Goal: Task Accomplishment & Management: Manage account settings

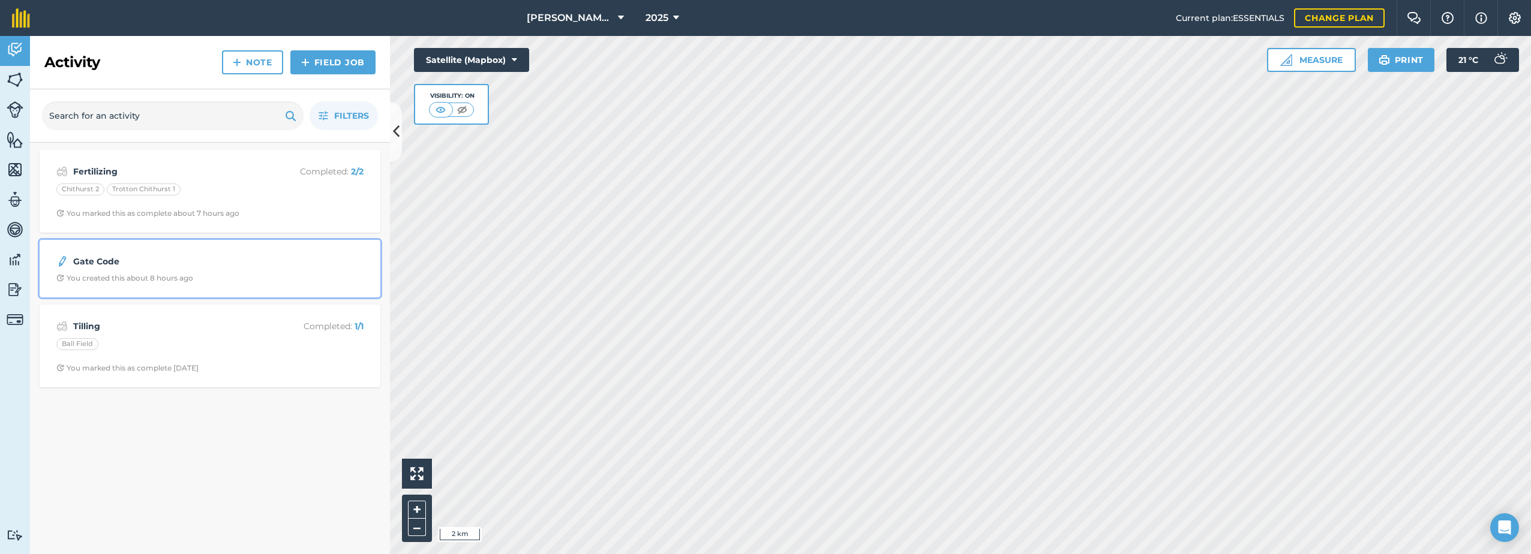
click at [103, 262] on strong "Gate Code" at bounding box center [168, 261] width 190 height 13
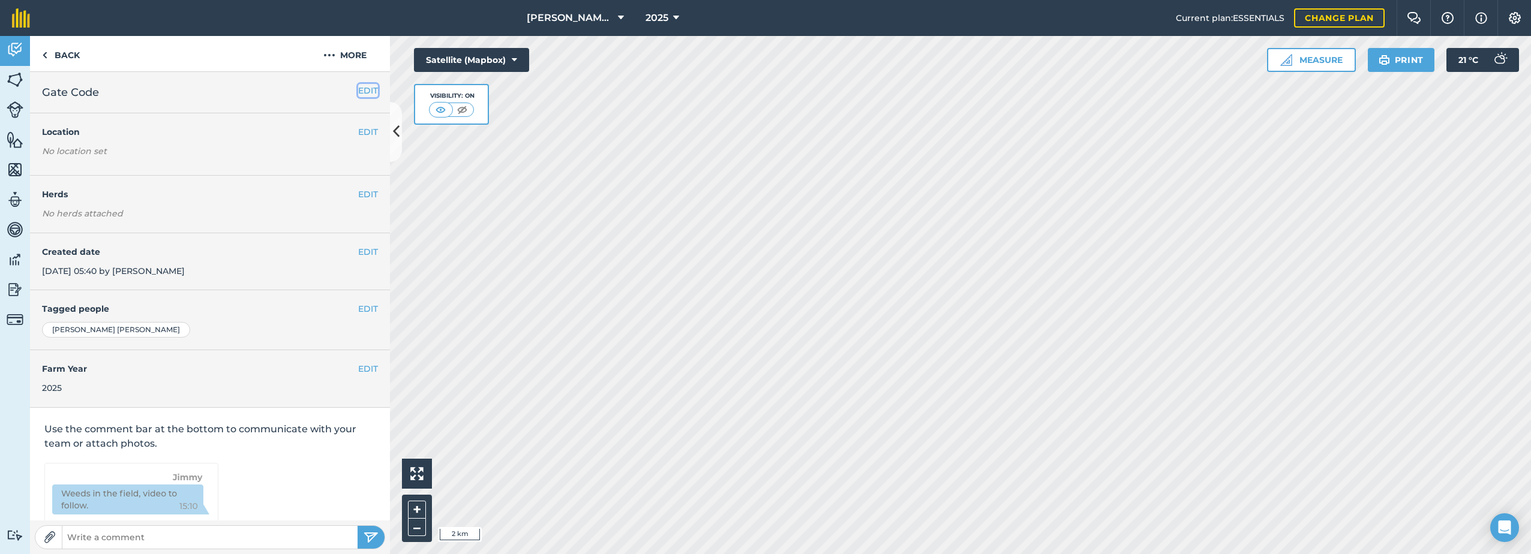
click at [361, 86] on button "EDIT" at bounding box center [368, 90] width 20 height 13
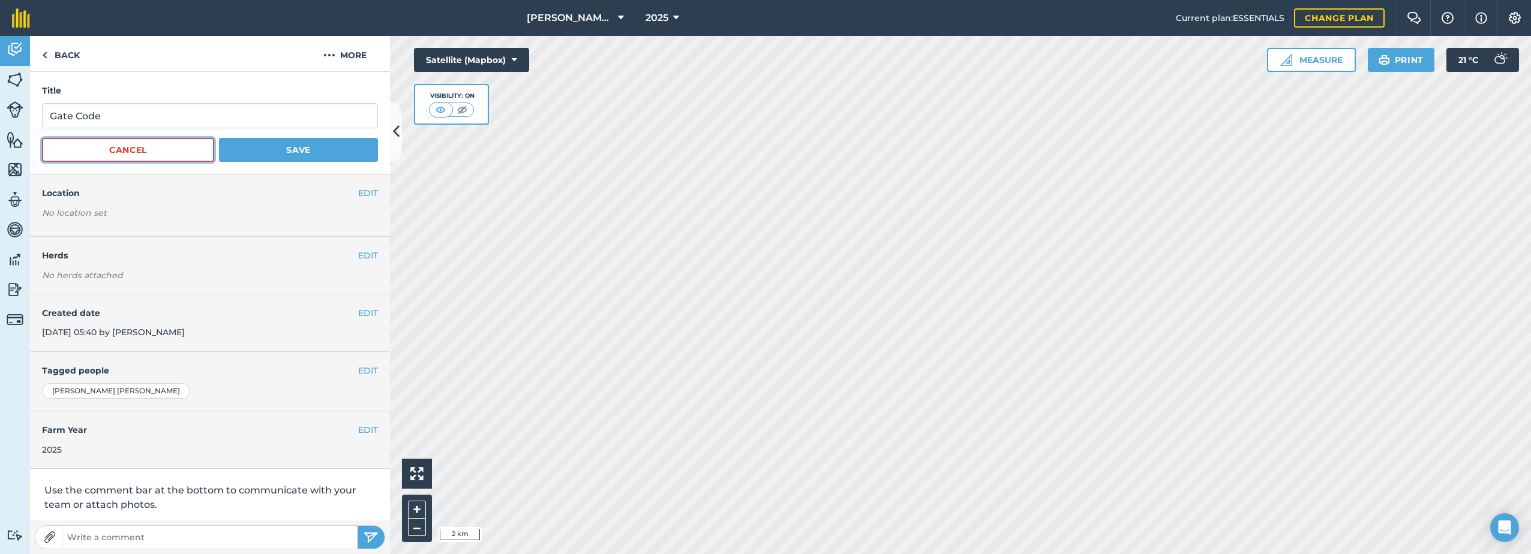
click at [128, 151] on button "Cancel" at bounding box center [128, 150] width 172 height 24
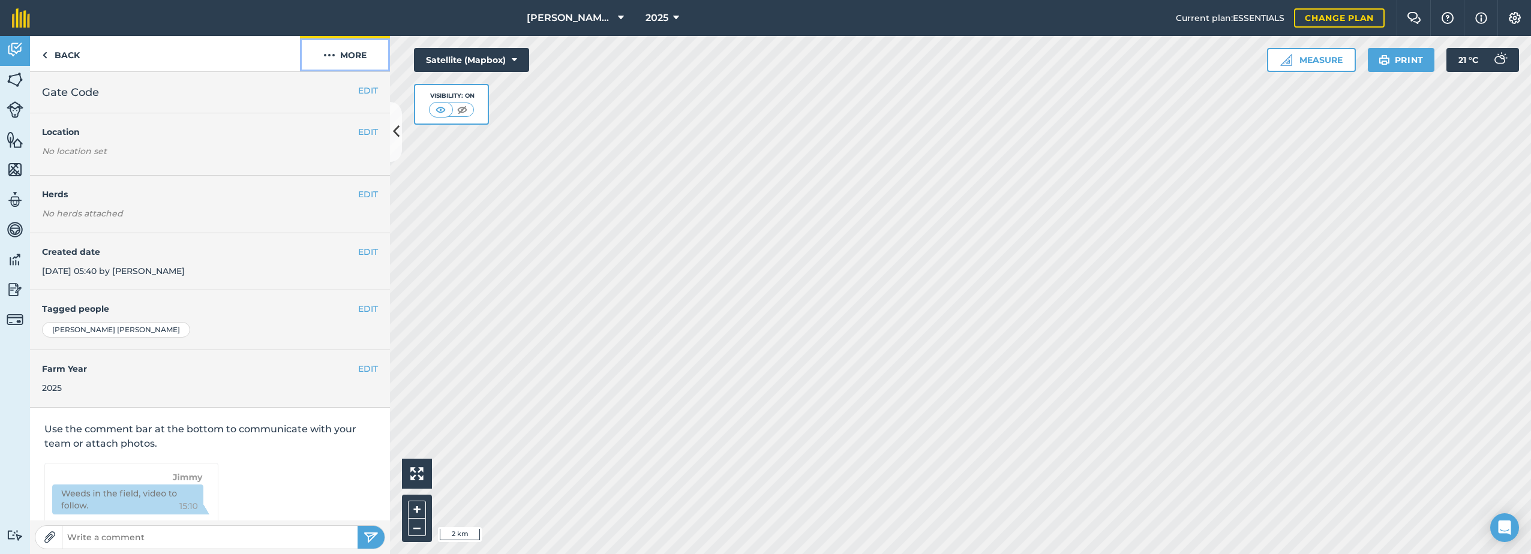
click at [325, 53] on img at bounding box center [329, 55] width 12 height 14
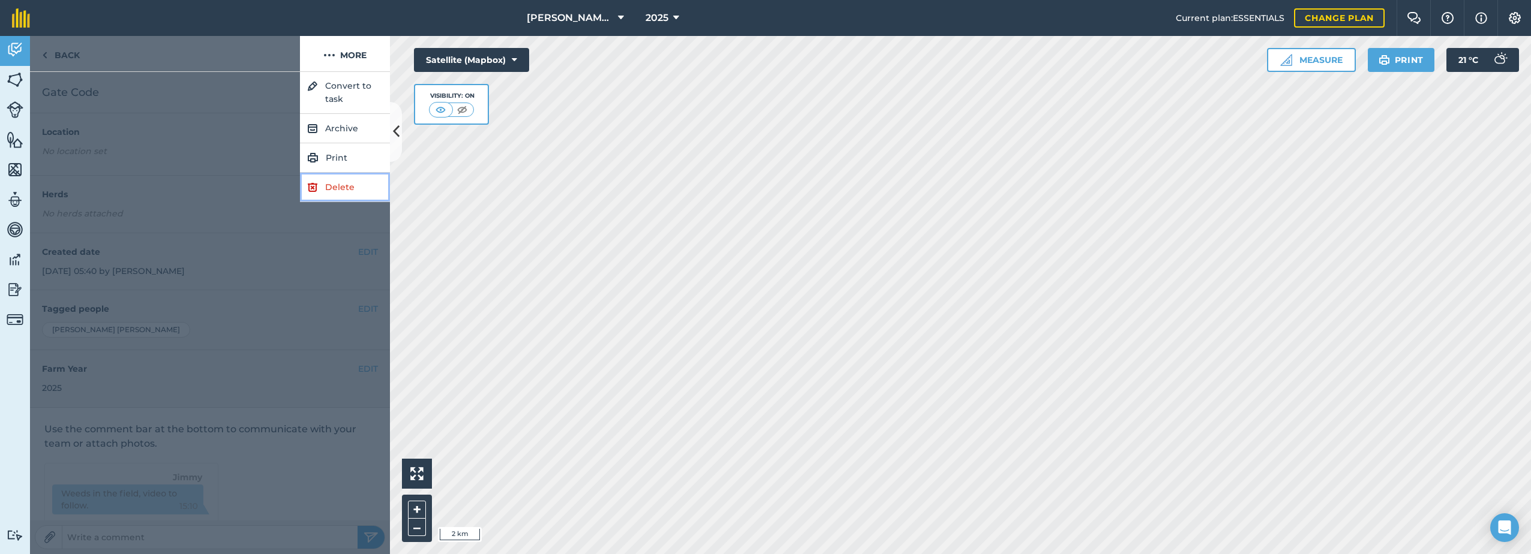
click at [328, 187] on link "Delete" at bounding box center [345, 187] width 90 height 29
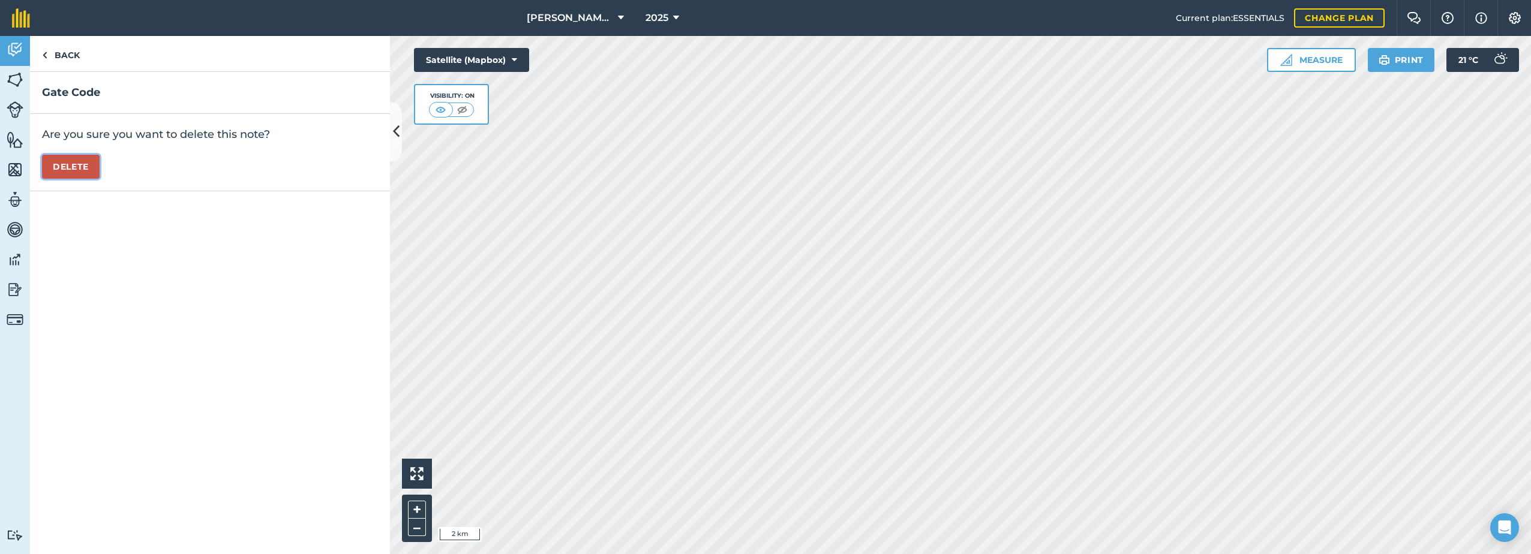
click at [67, 170] on button "Delete" at bounding box center [71, 167] width 58 height 24
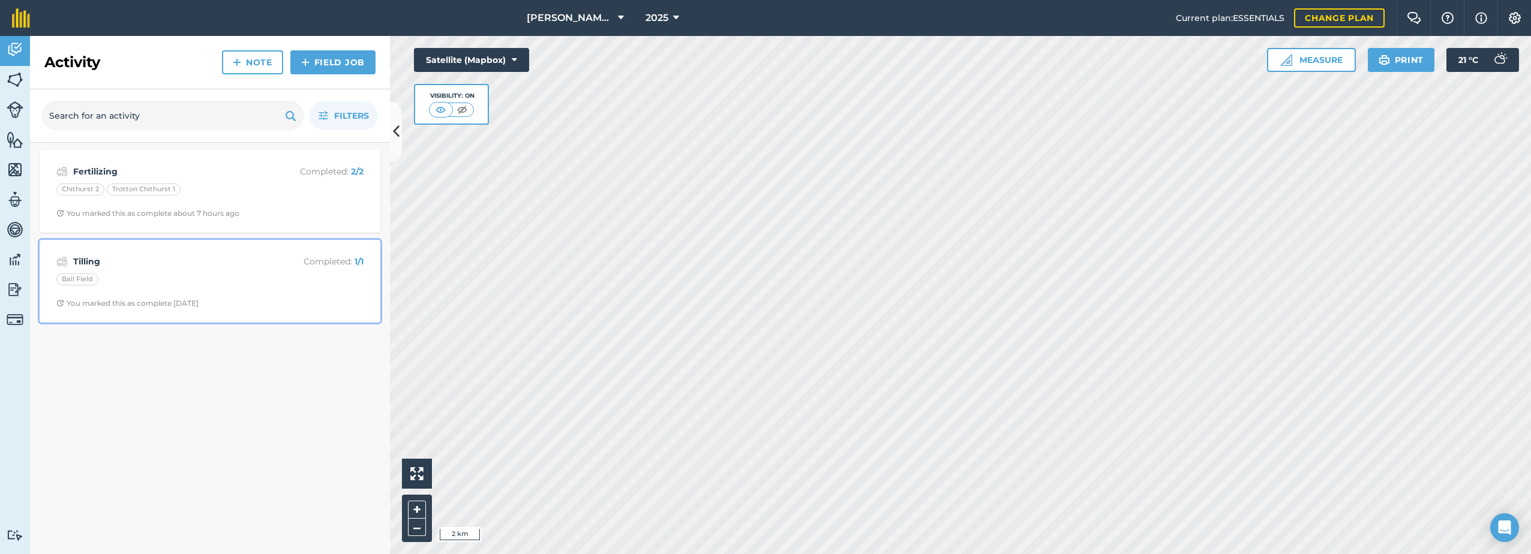
click at [187, 257] on strong "Tilling" at bounding box center [168, 261] width 190 height 13
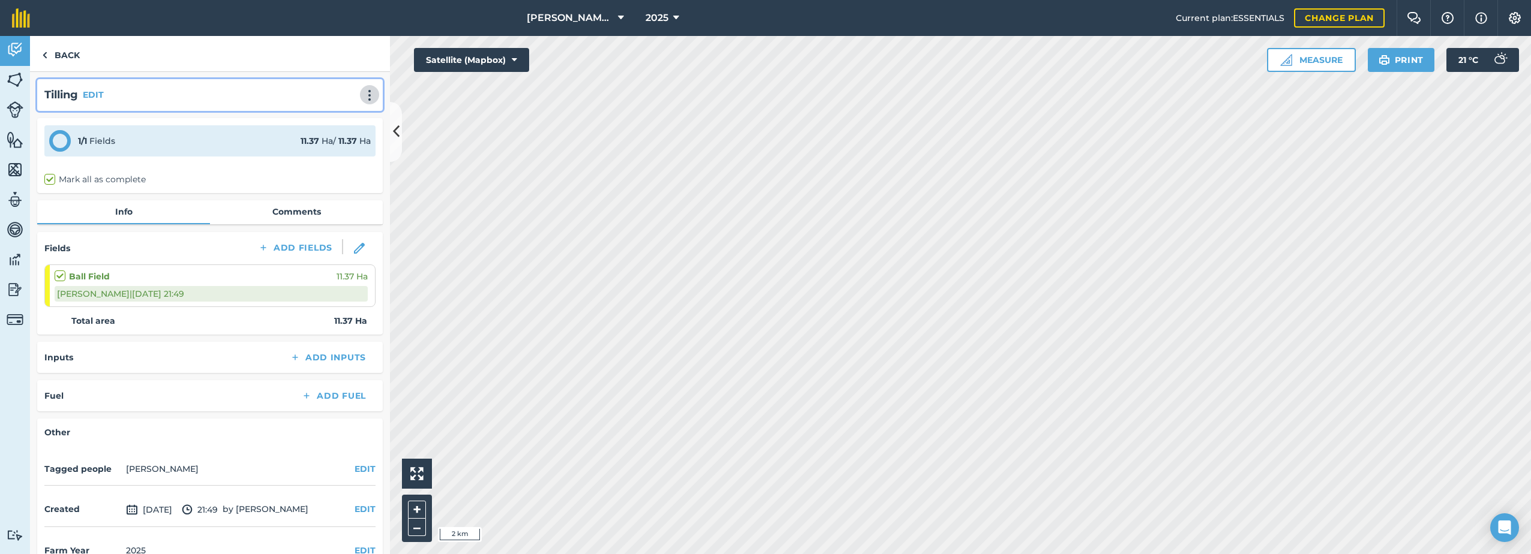
click at [362, 92] on img at bounding box center [369, 95] width 14 height 12
click at [329, 143] on link "Delete" at bounding box center [344, 150] width 77 height 24
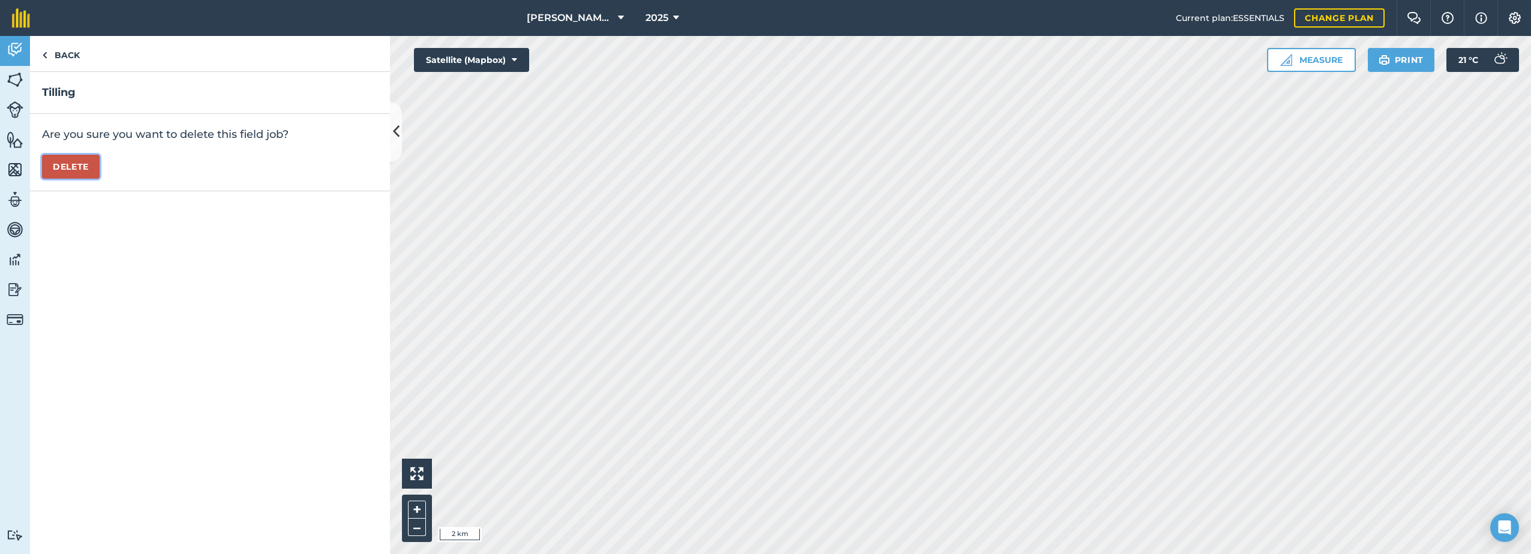
click at [56, 164] on button "Delete" at bounding box center [71, 167] width 58 height 24
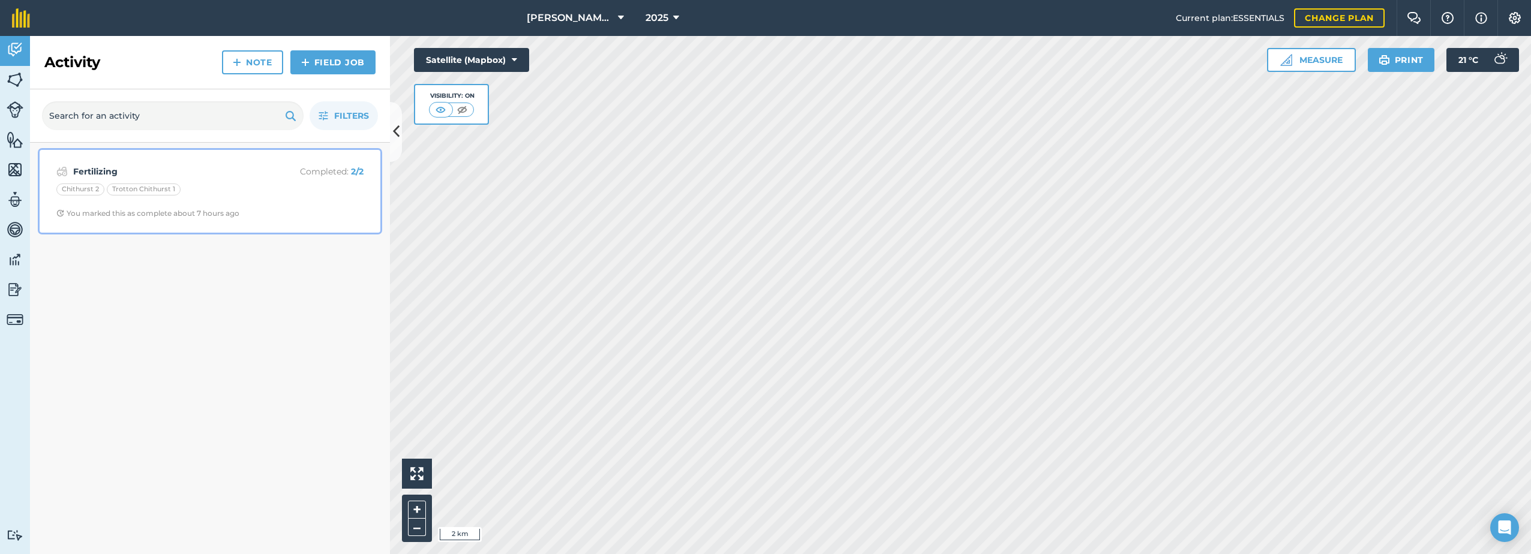
click at [307, 190] on div "Chithurst 2 Trotton Chithurst 1" at bounding box center [209, 192] width 307 height 16
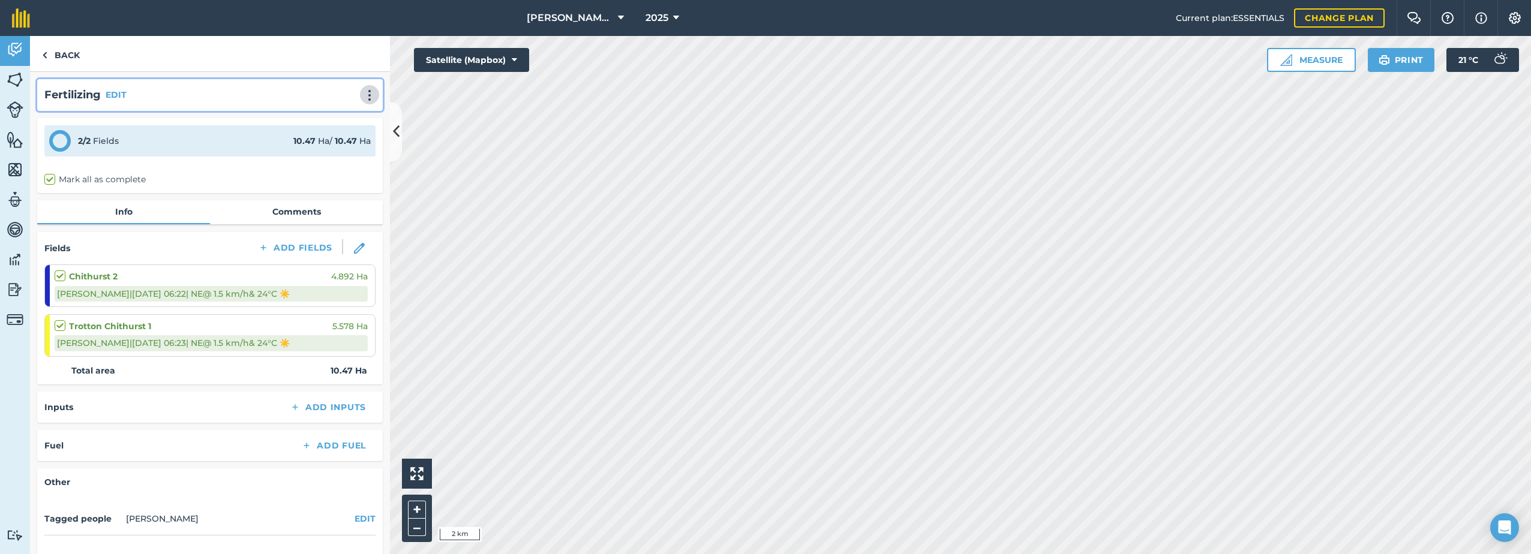
click at [362, 100] on img at bounding box center [369, 95] width 14 height 12
click at [316, 148] on link "Delete" at bounding box center [344, 150] width 77 height 24
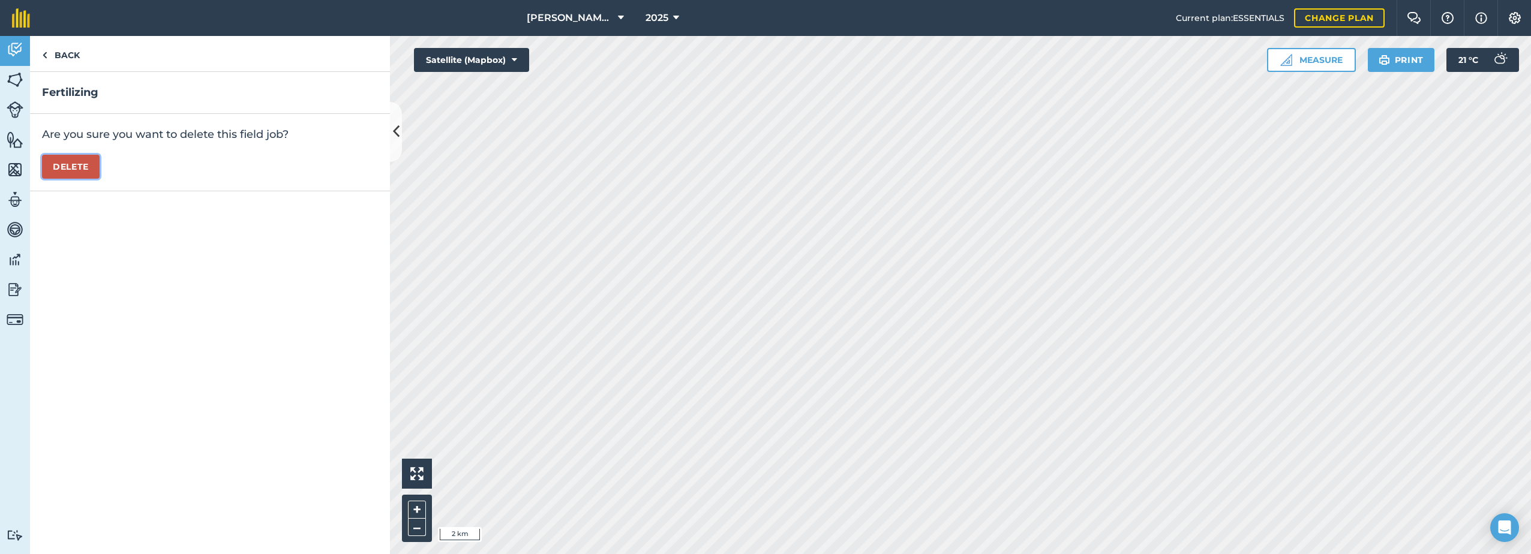
click at [73, 164] on button "Delete" at bounding box center [71, 167] width 58 height 24
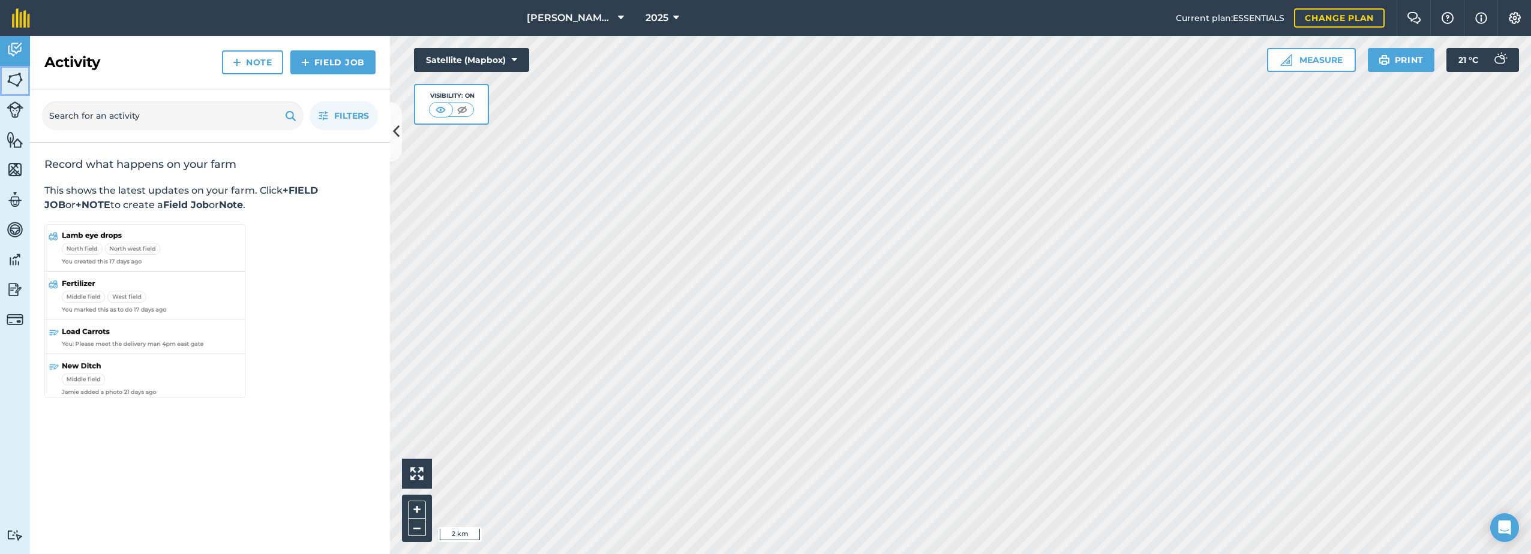
click at [20, 83] on img at bounding box center [15, 80] width 17 height 18
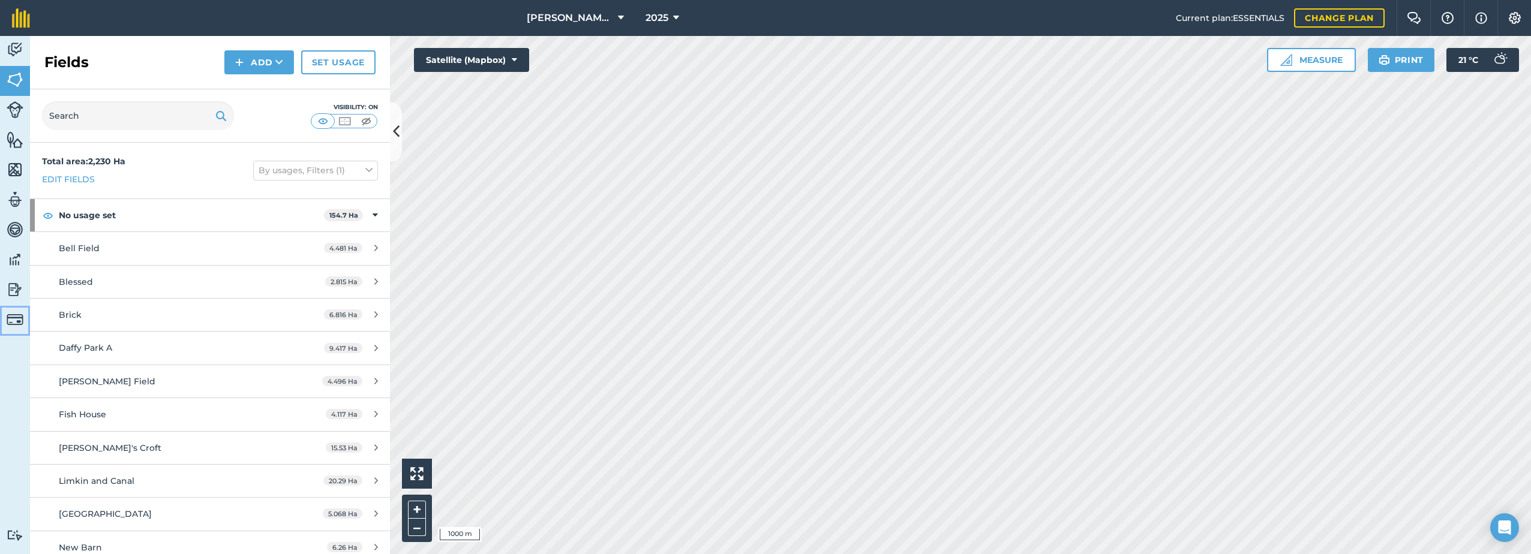
click at [21, 320] on img at bounding box center [15, 319] width 17 height 17
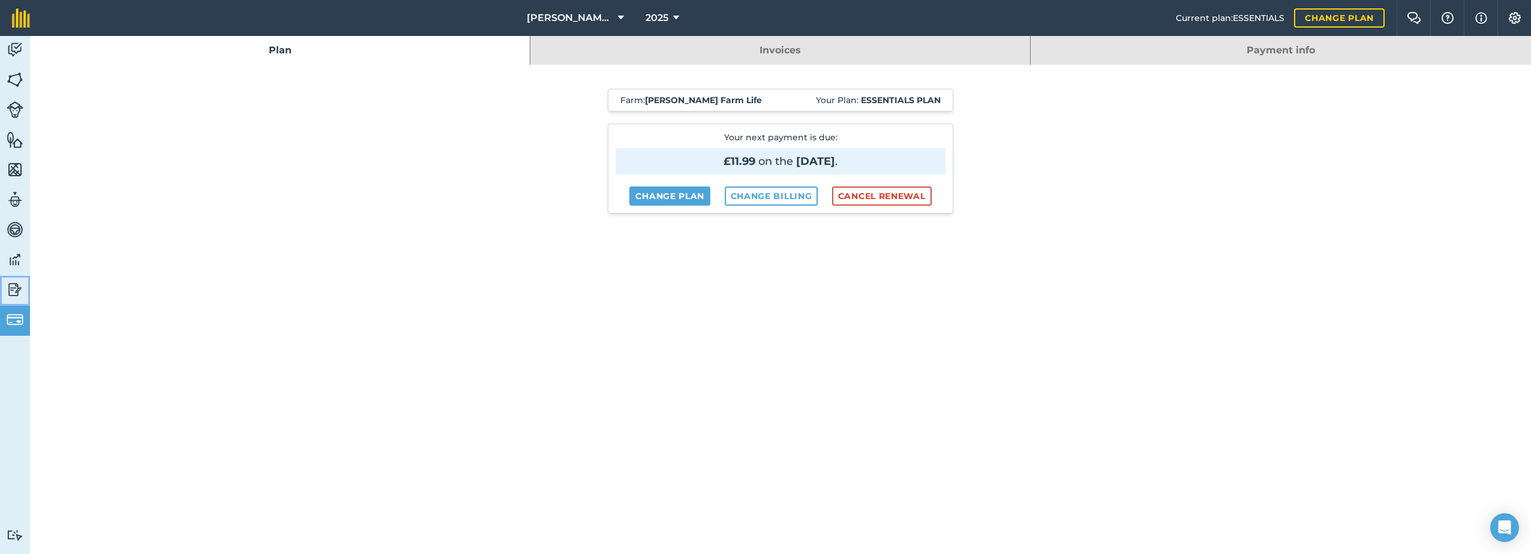
click at [13, 281] on img at bounding box center [15, 290] width 17 height 18
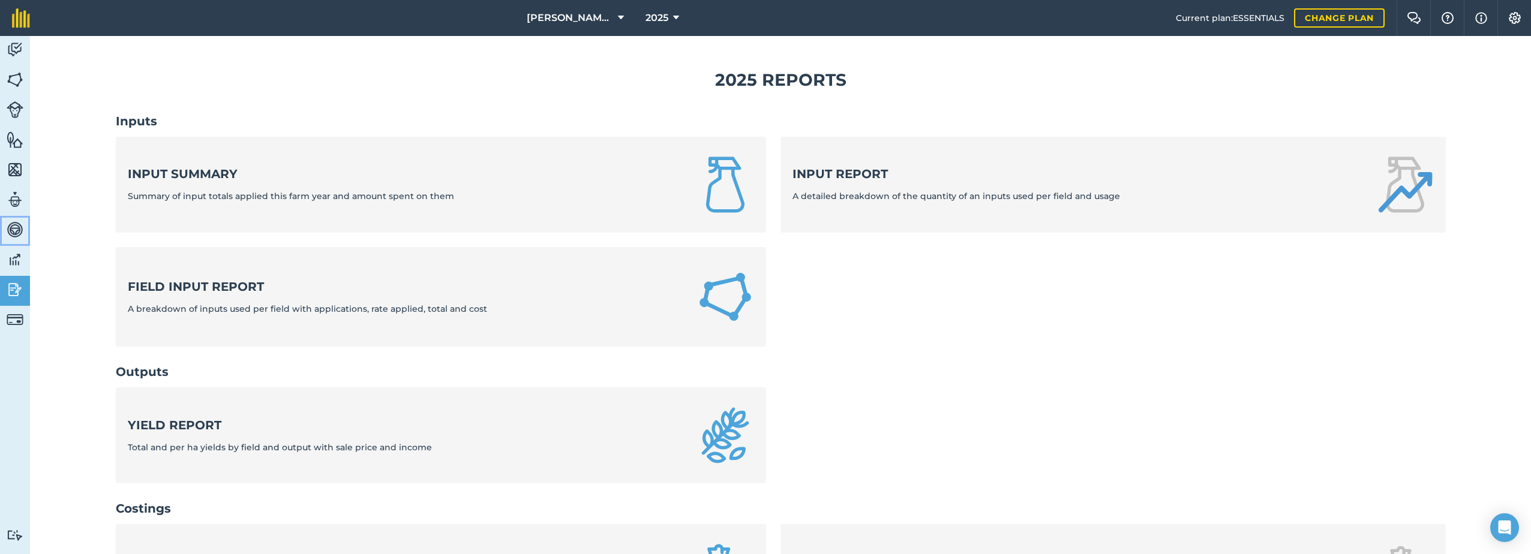
click at [20, 238] on img at bounding box center [15, 230] width 17 height 18
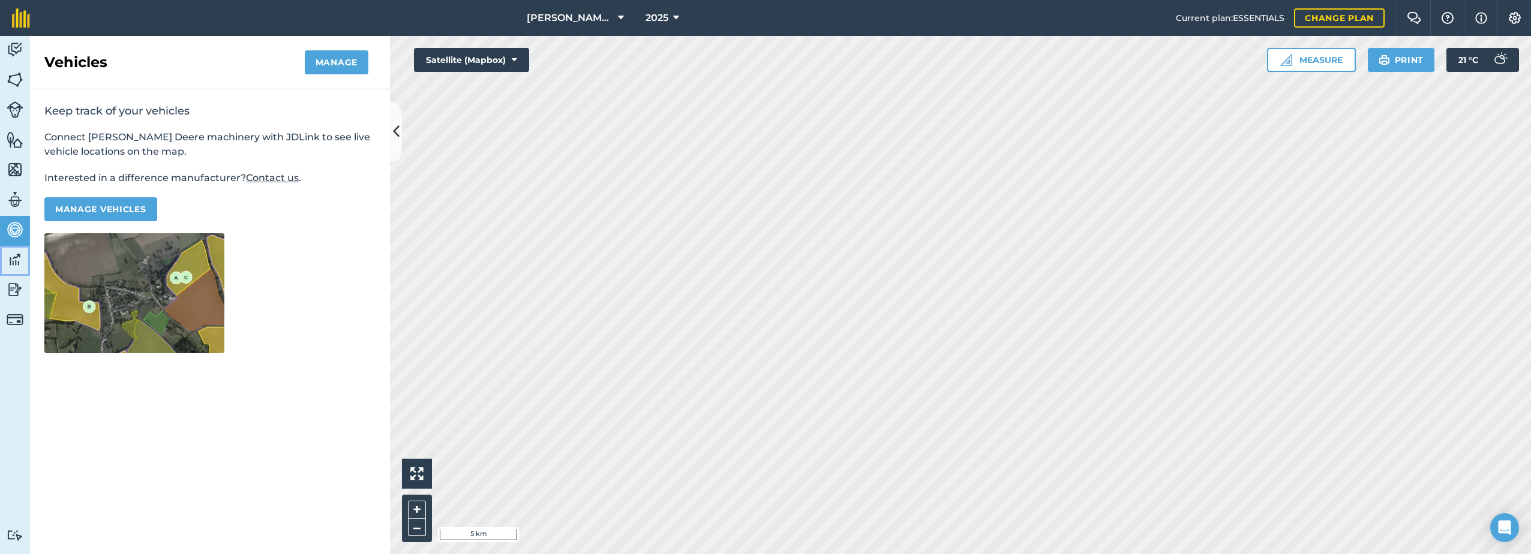
click at [20, 263] on img at bounding box center [15, 260] width 17 height 18
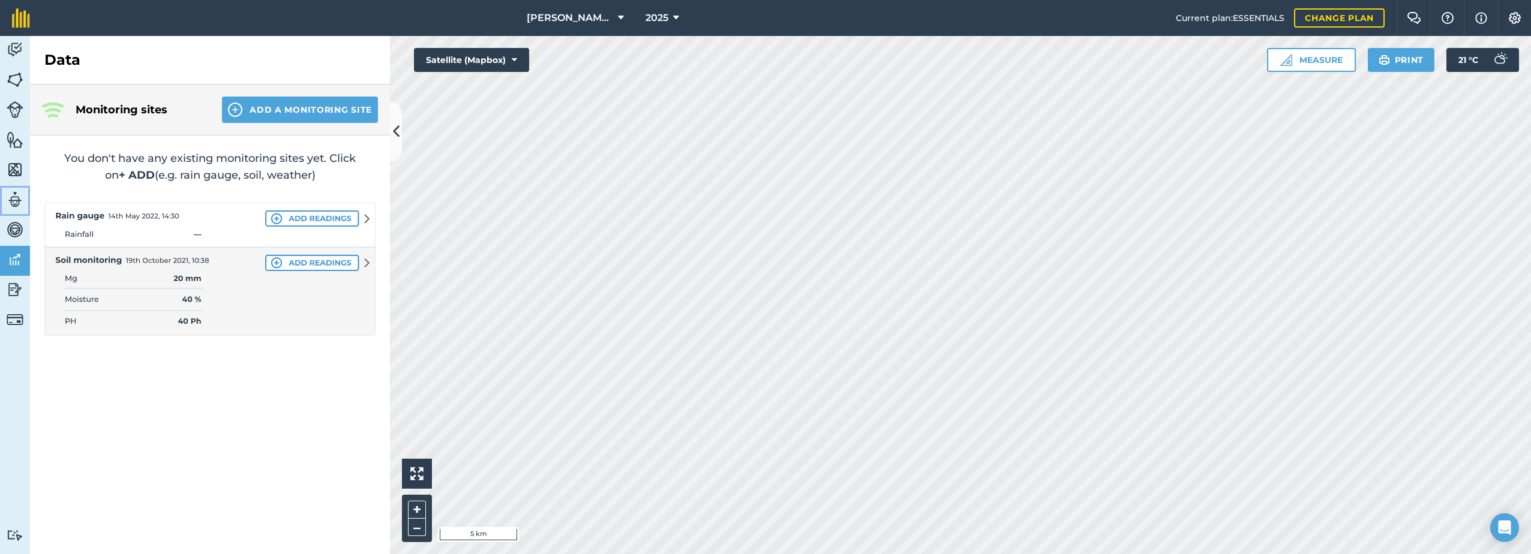
click at [12, 199] on img at bounding box center [15, 200] width 17 height 18
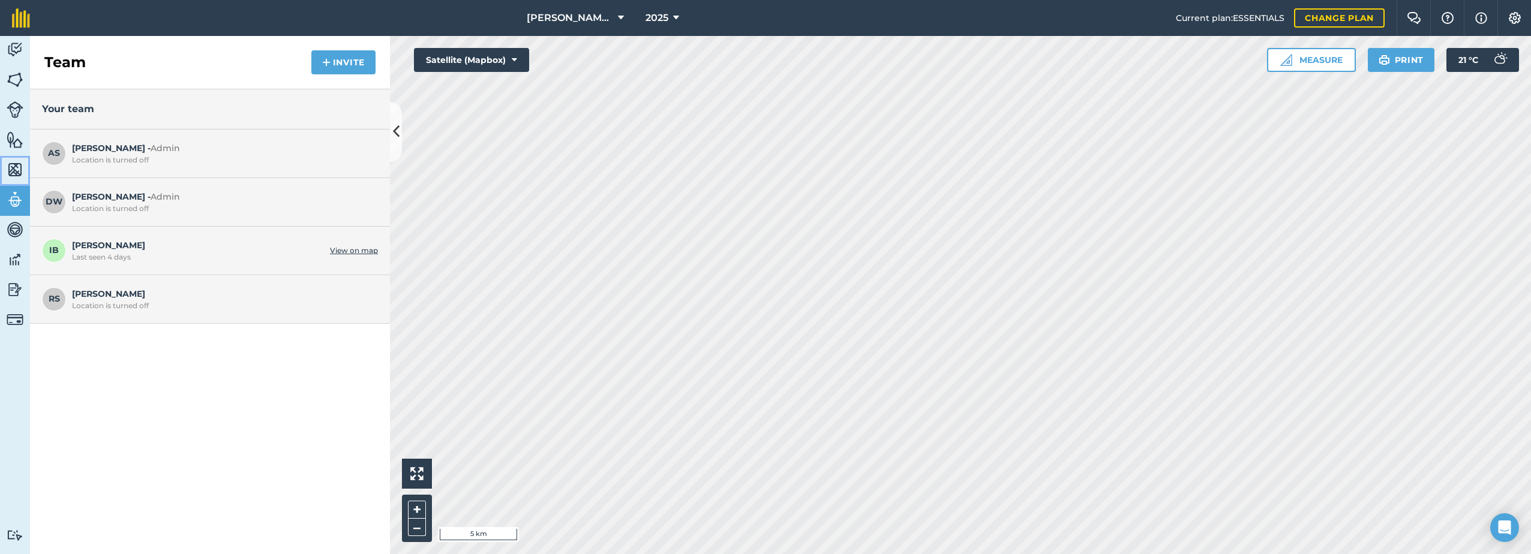
click at [14, 171] on img at bounding box center [15, 170] width 17 height 18
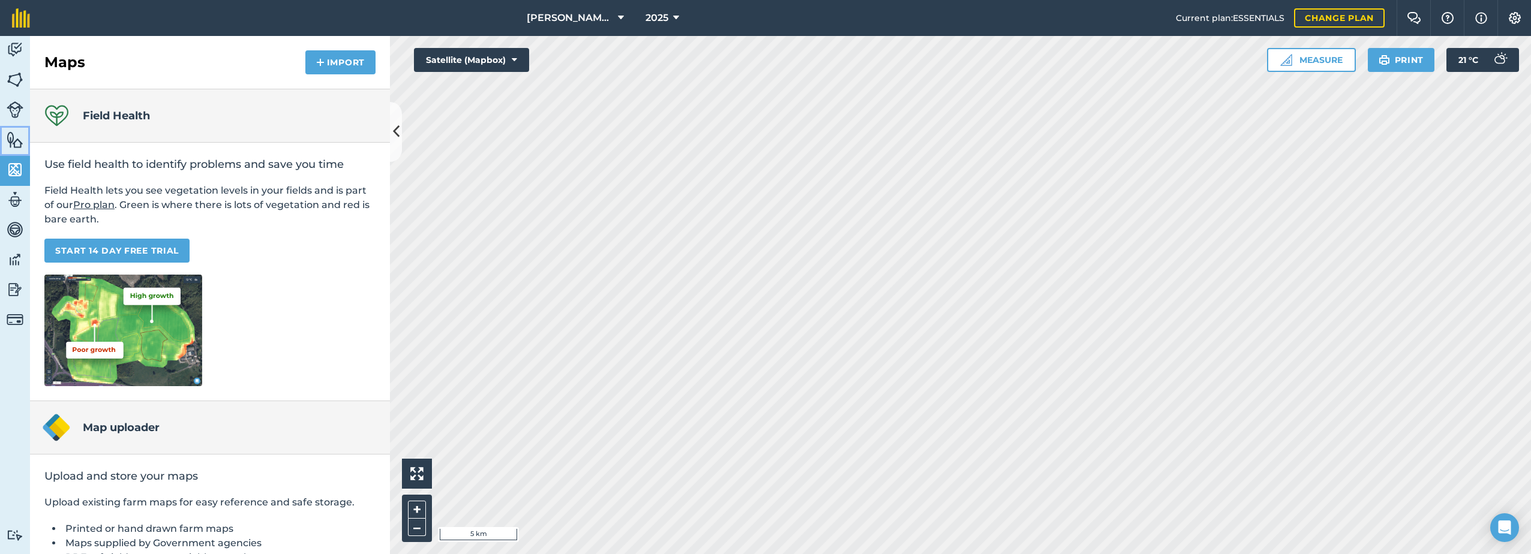
click at [11, 146] on img at bounding box center [15, 140] width 17 height 18
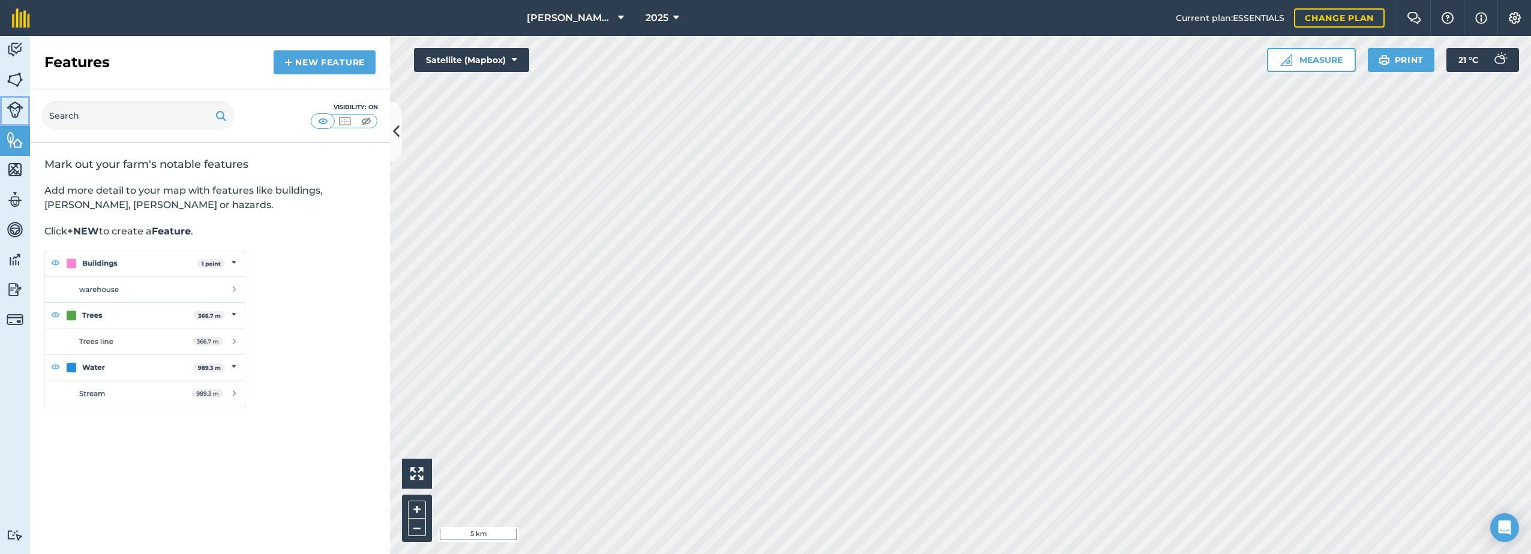
click at [14, 103] on img at bounding box center [15, 109] width 17 height 17
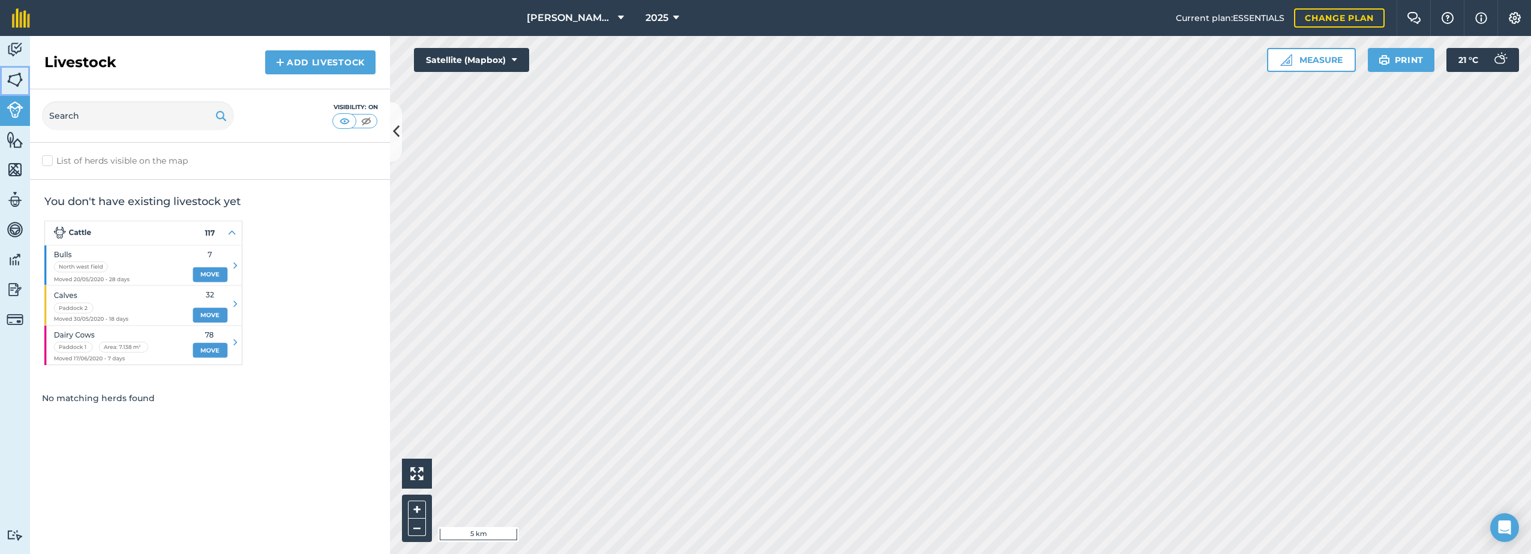
click at [10, 80] on img at bounding box center [15, 80] width 17 height 18
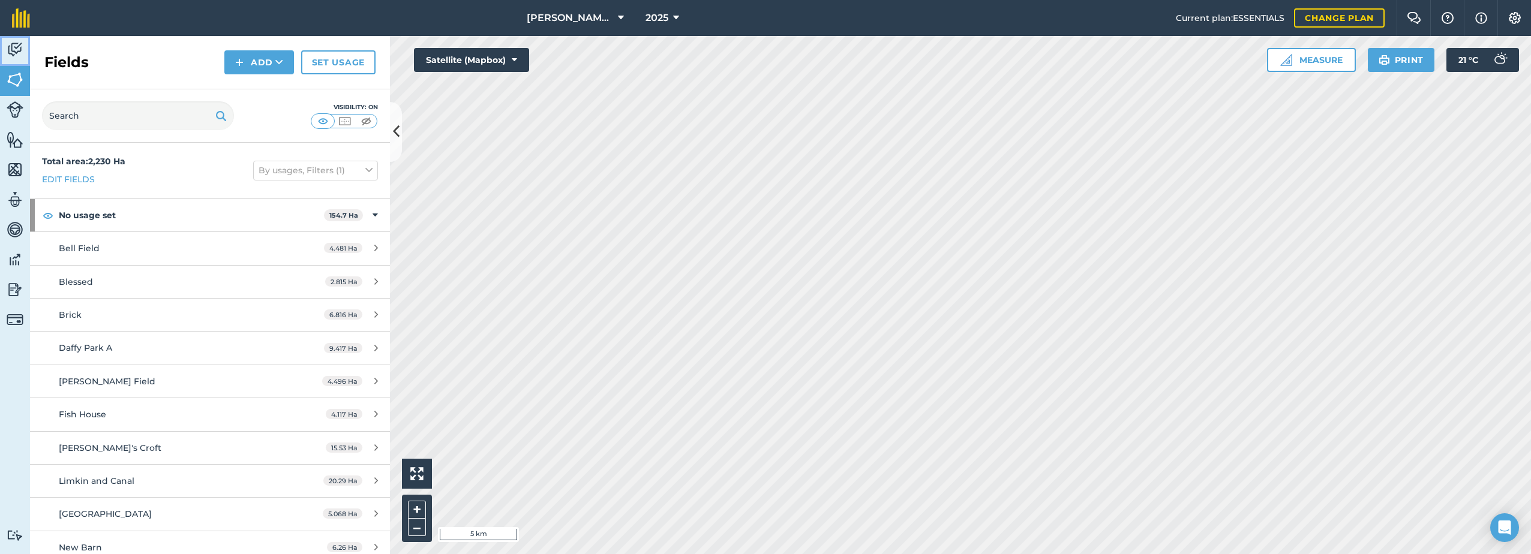
click at [20, 50] on img at bounding box center [15, 50] width 17 height 18
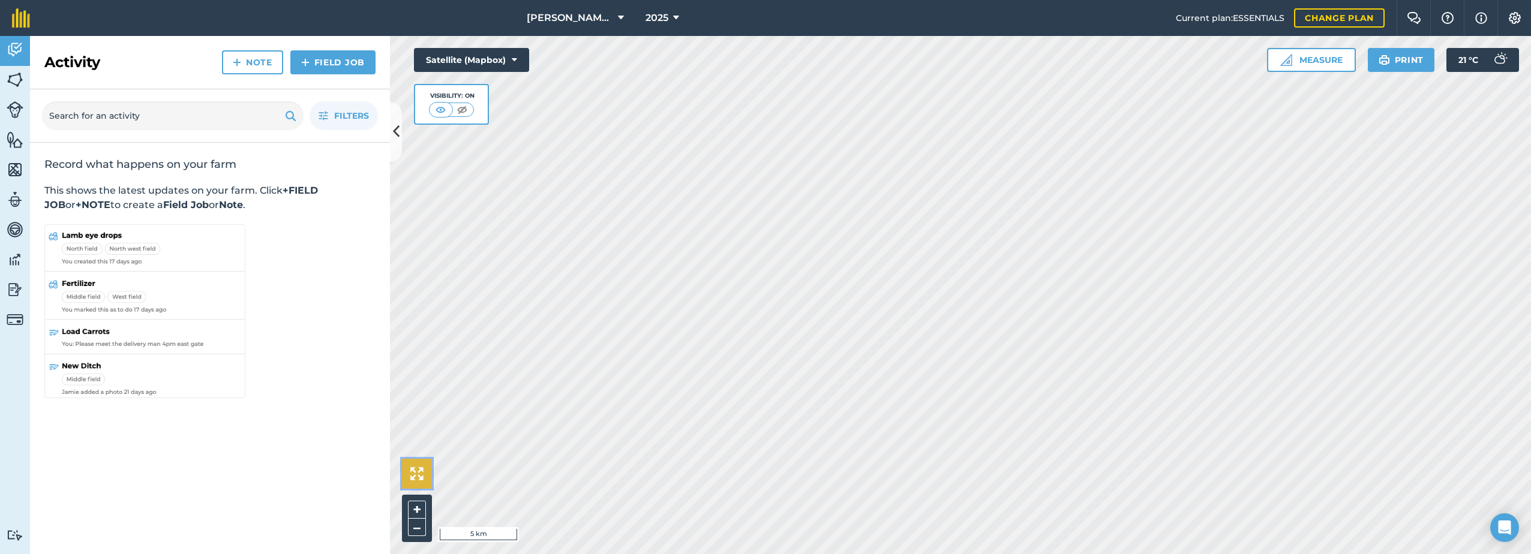
click at [415, 472] on img at bounding box center [416, 473] width 13 height 13
click at [15, 535] on img at bounding box center [15, 535] width 17 height 11
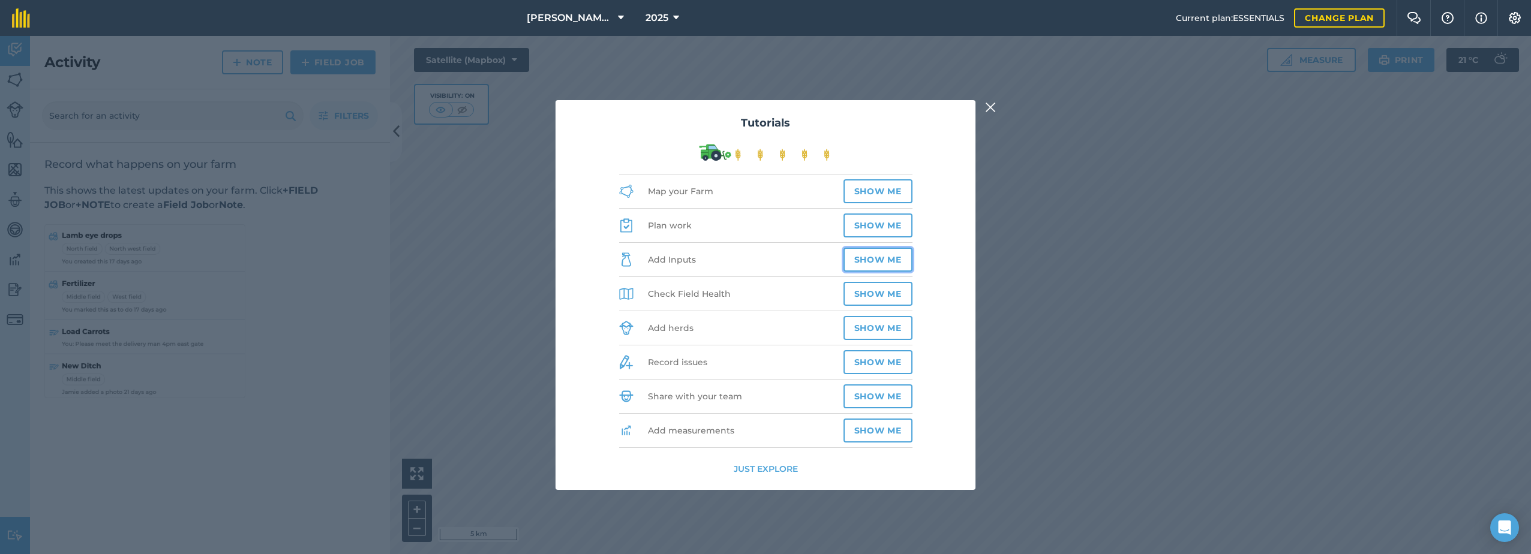
click at [888, 255] on button "Show me" at bounding box center [877, 260] width 69 height 24
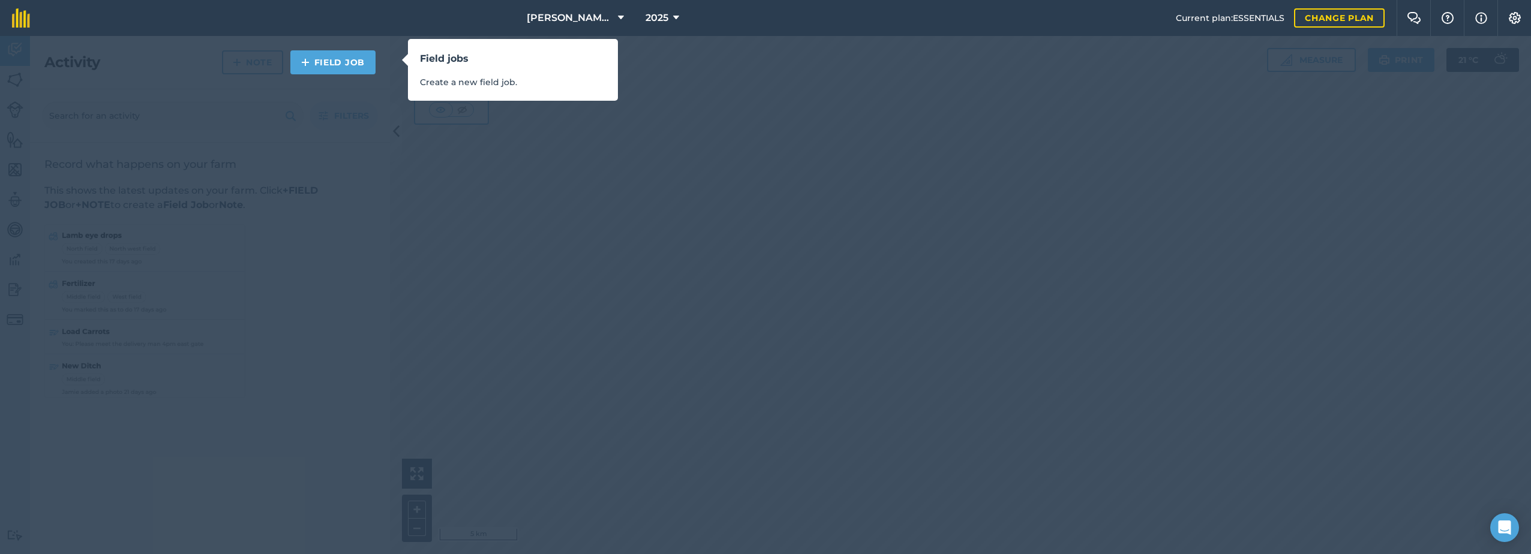
click at [340, 86] on div "Field jobs Create a new field job." at bounding box center [765, 277] width 1531 height 554
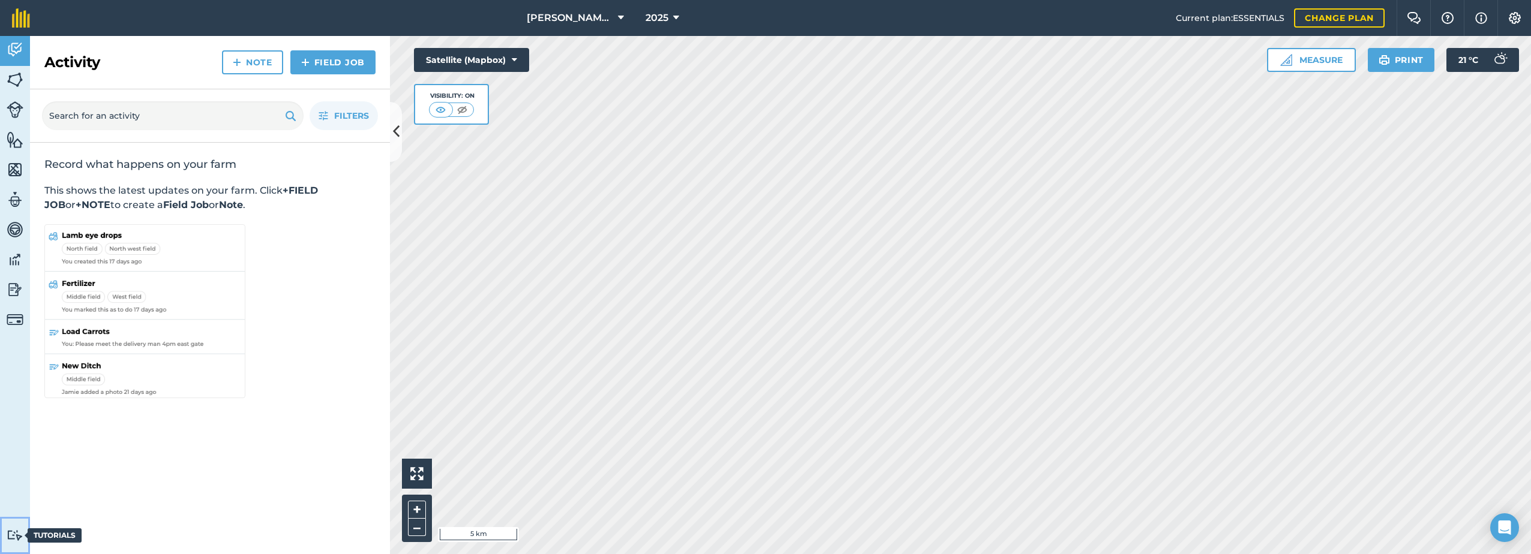
drag, startPoint x: 14, startPoint y: 541, endPoint x: 22, endPoint y: 538, distance: 9.1
click at [15, 540] on img at bounding box center [15, 535] width 17 height 11
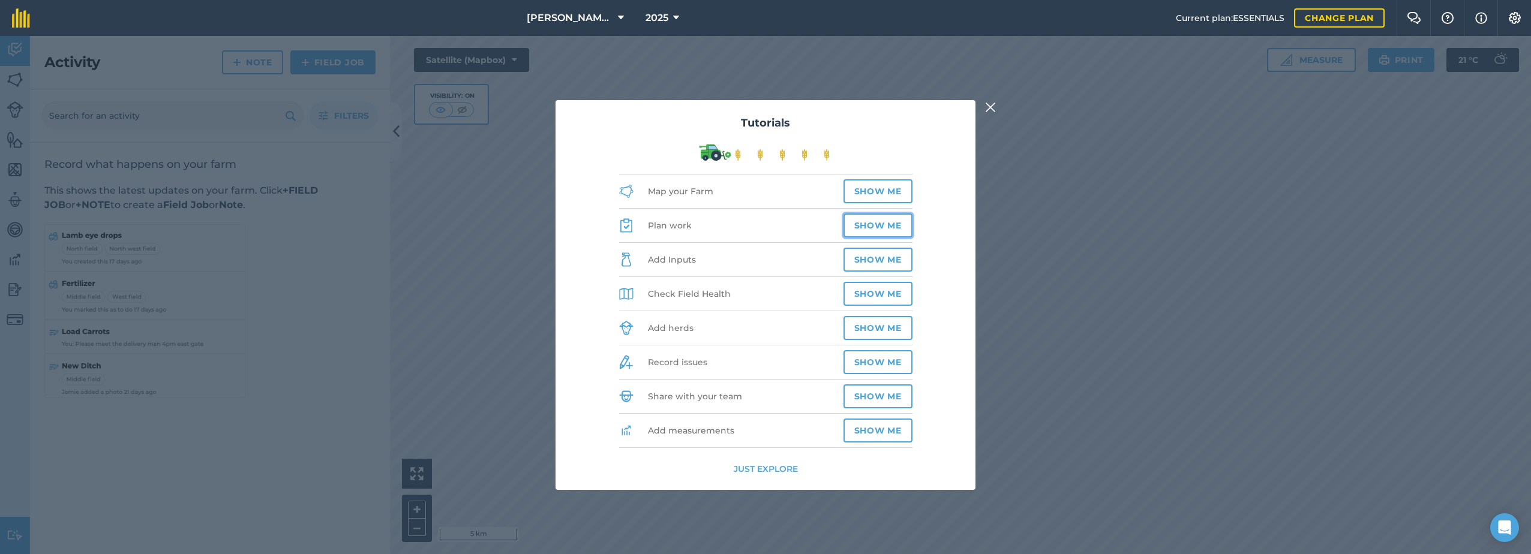
click at [864, 227] on button "Show me" at bounding box center [877, 226] width 69 height 24
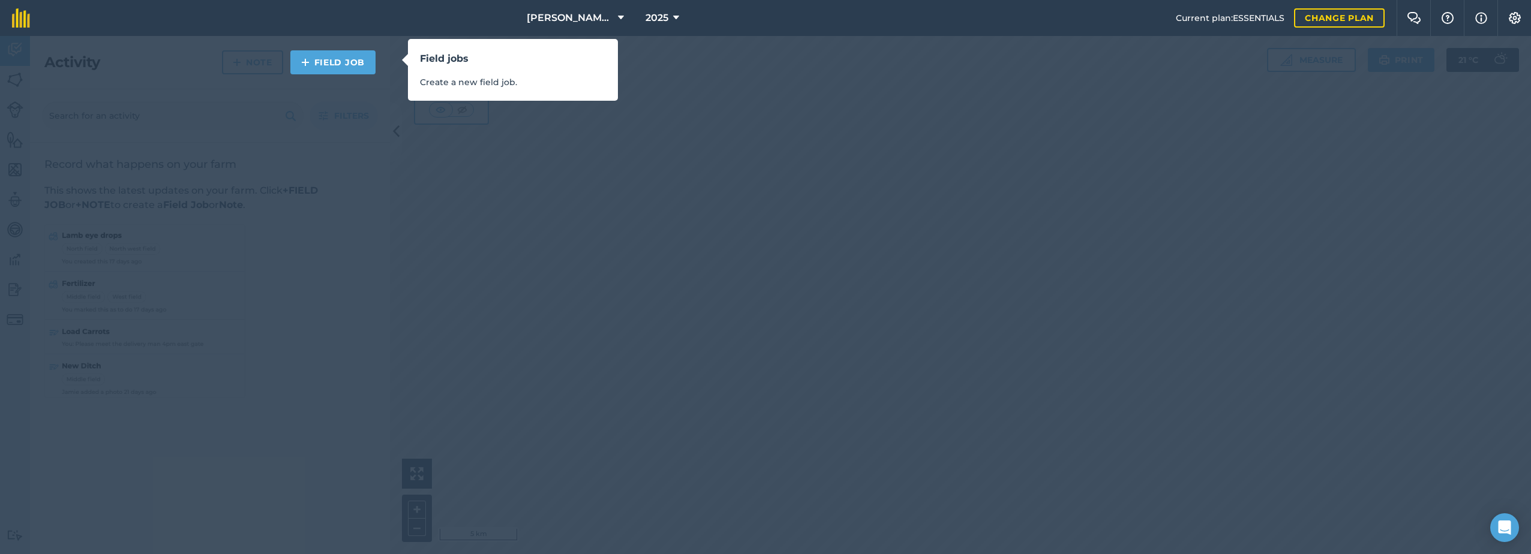
click at [438, 81] on p "Create a new field job." at bounding box center [513, 82] width 186 height 13
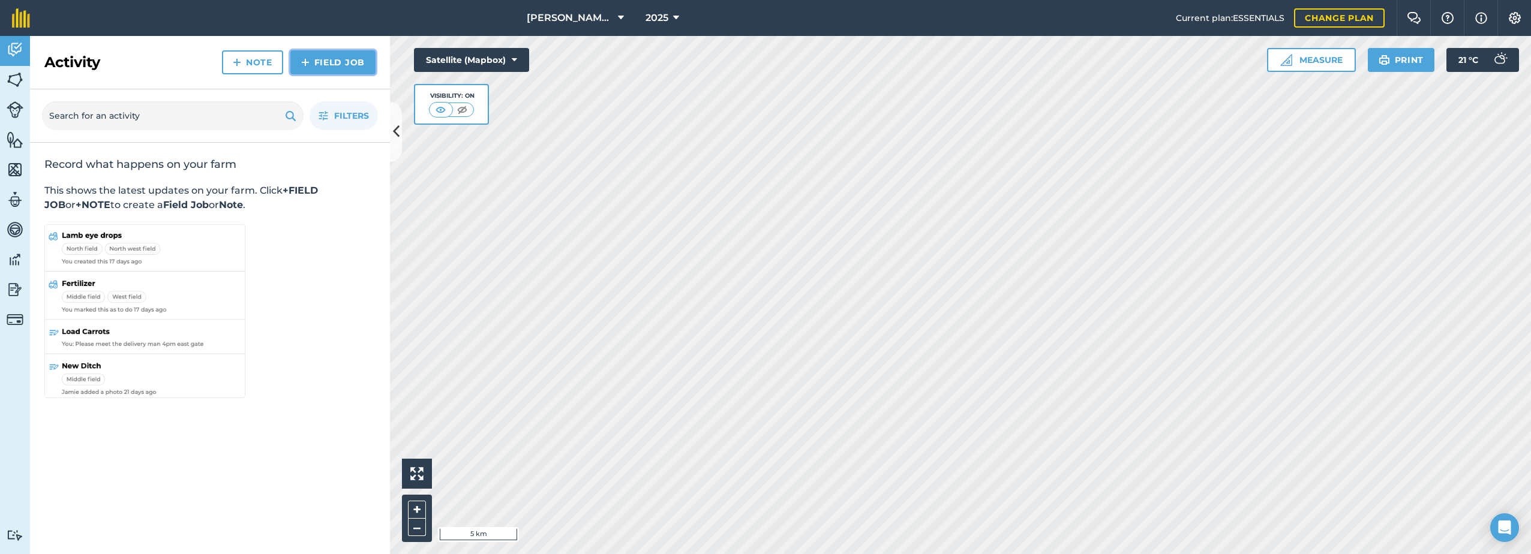
click at [355, 62] on link "Field Job" at bounding box center [332, 62] width 85 height 24
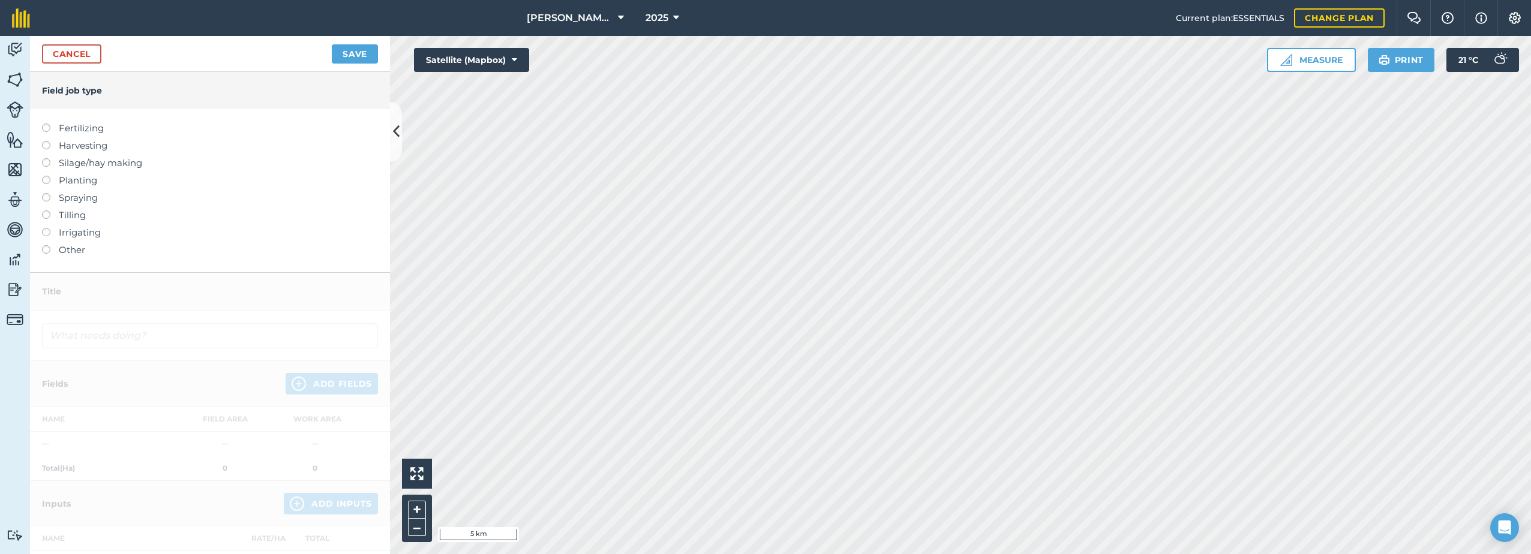
click at [46, 245] on label at bounding box center [50, 245] width 17 height 0
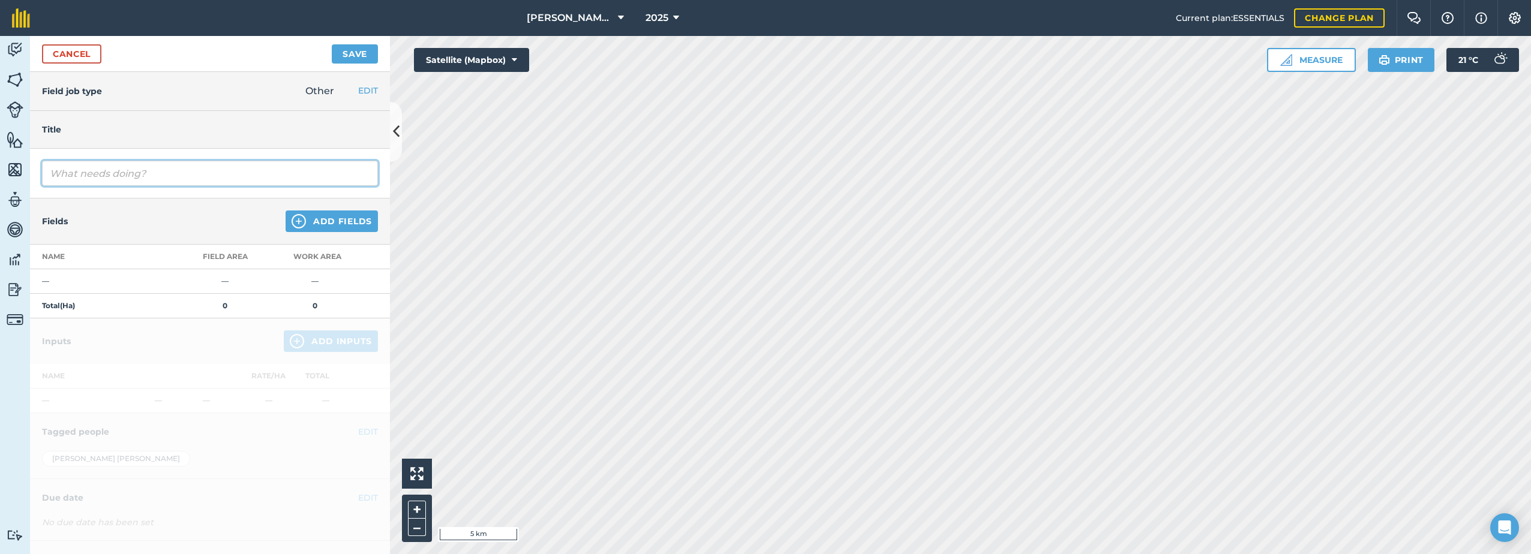
click at [96, 176] on input "text" at bounding box center [210, 173] width 336 height 25
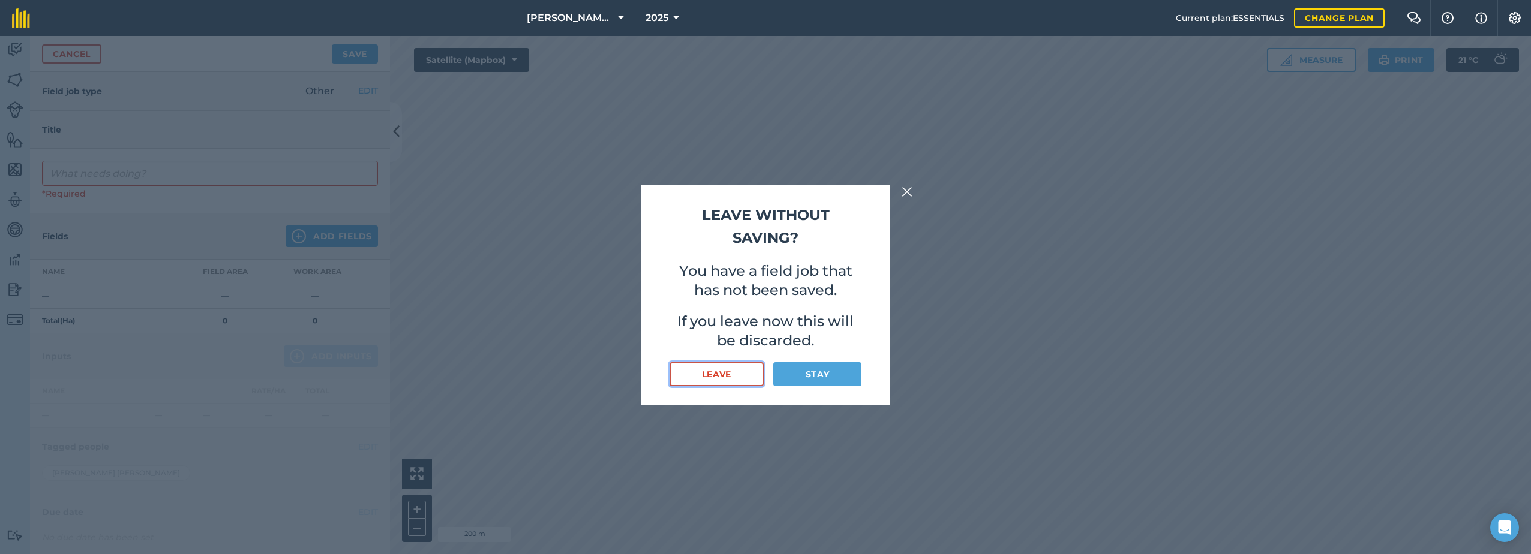
click at [710, 371] on button "Leave" at bounding box center [717, 374] width 94 height 24
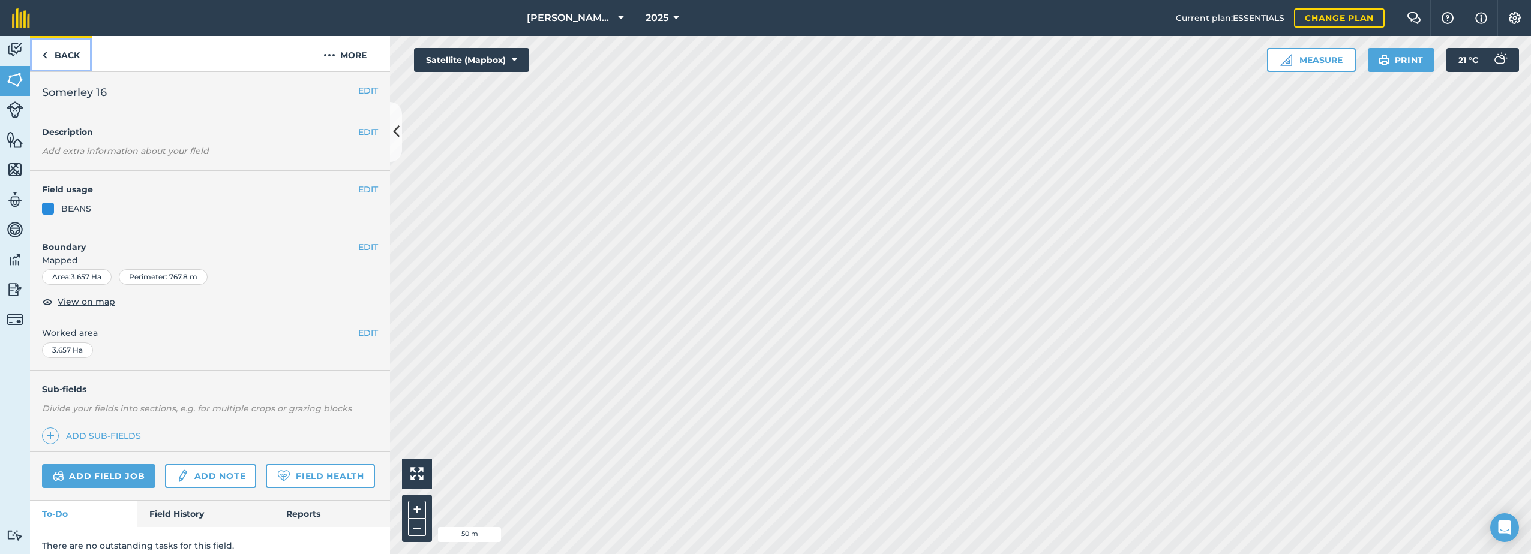
click at [74, 55] on link "Back" at bounding box center [61, 53] width 62 height 35
click at [365, 91] on button "EDIT" at bounding box center [368, 90] width 20 height 13
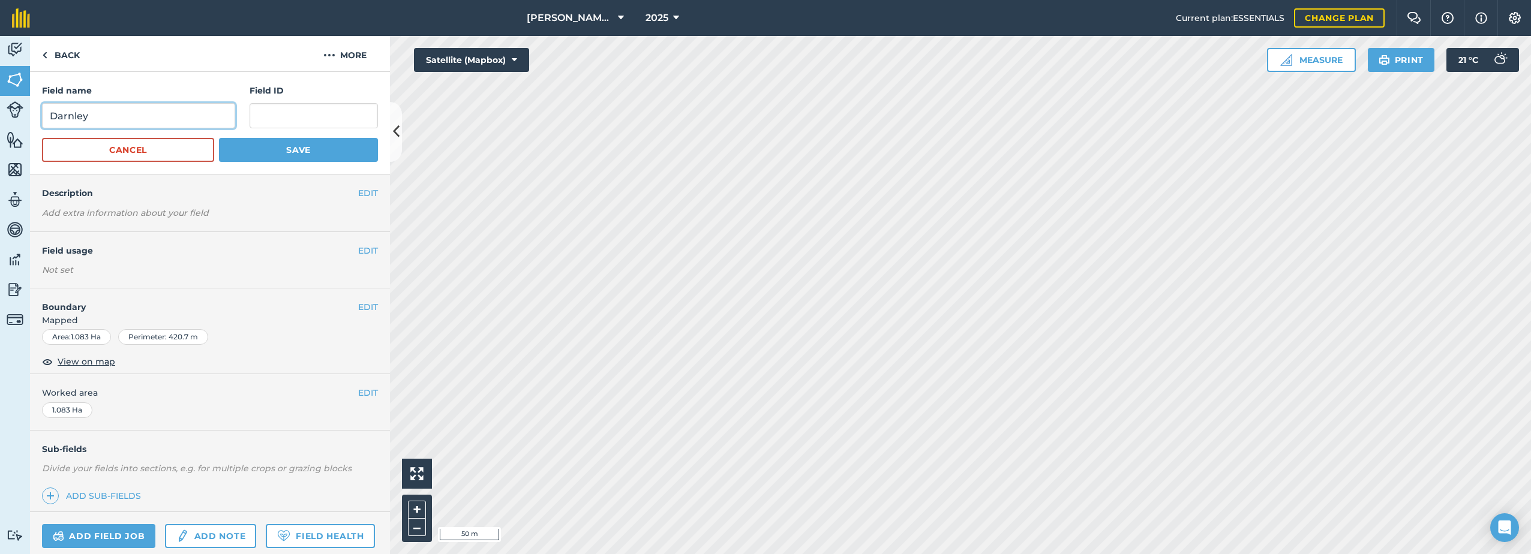
drag, startPoint x: 99, startPoint y: 116, endPoint x: -2, endPoint y: 116, distance: 101.4
click at [0, 116] on html "Barfoot Farm Life 2025 Current plan : ESSENTIALS Change plan Farm Chat Help Inf…" at bounding box center [765, 277] width 1531 height 554
paste input "E"
type input "Earnley"
click at [273, 148] on button "Save" at bounding box center [298, 150] width 159 height 24
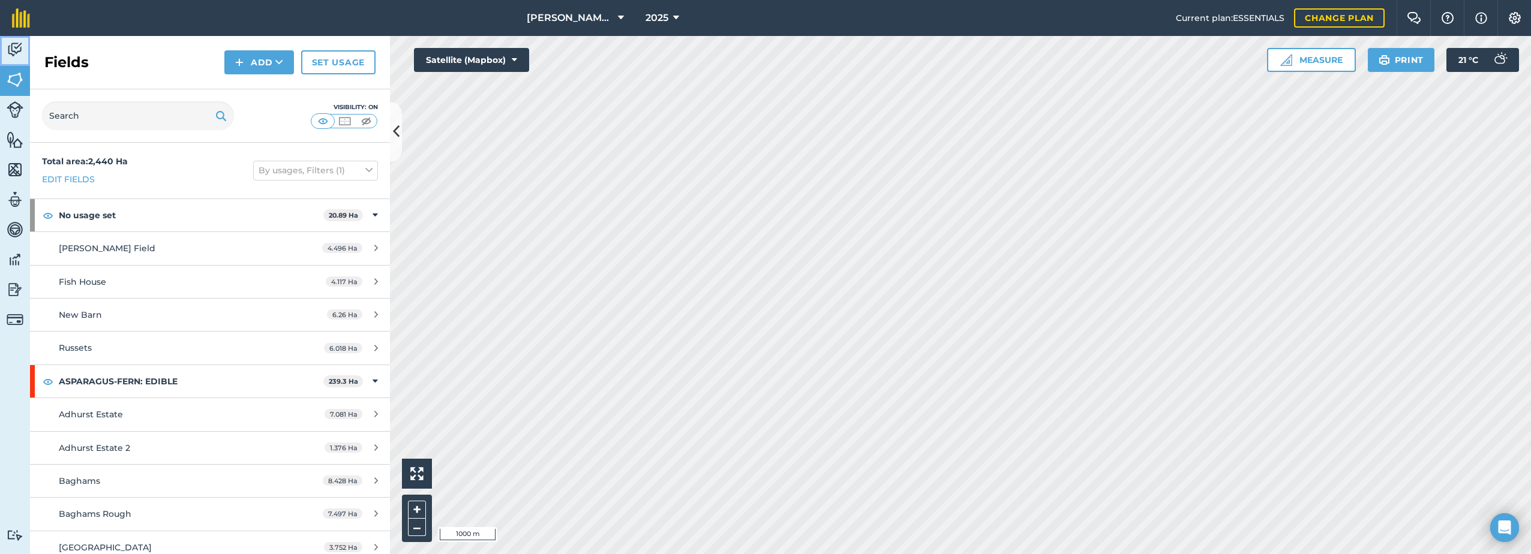
click at [13, 46] on img at bounding box center [15, 50] width 17 height 18
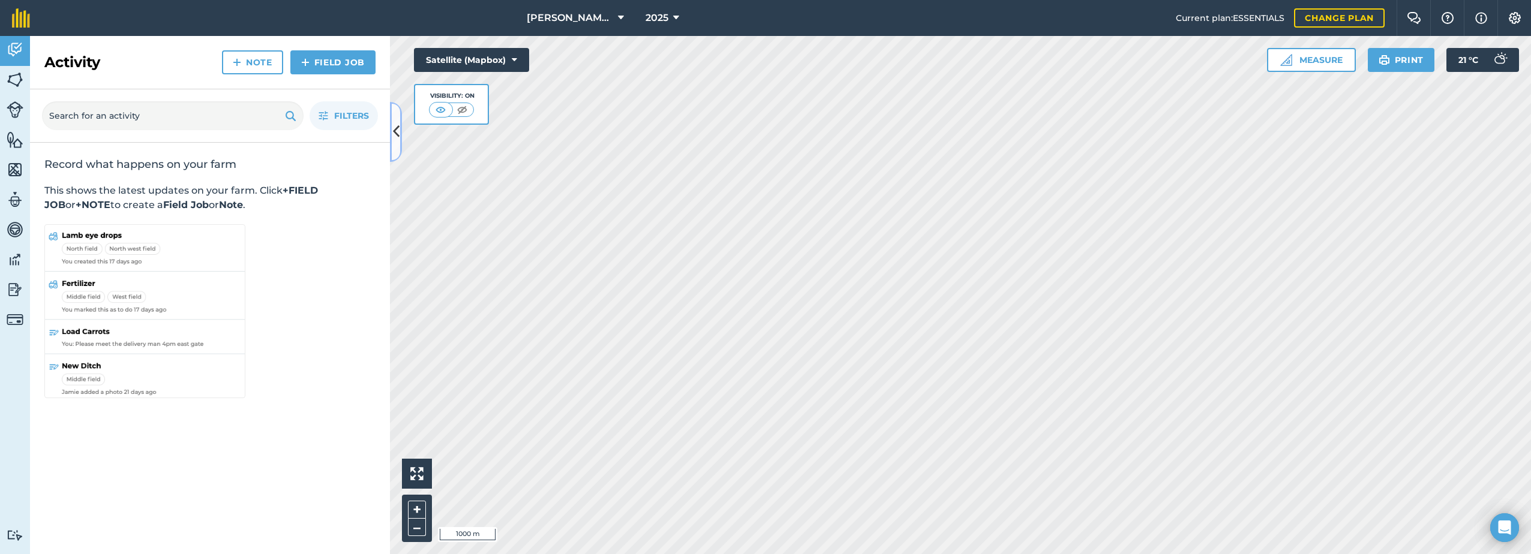
click at [400, 123] on button at bounding box center [396, 132] width 12 height 60
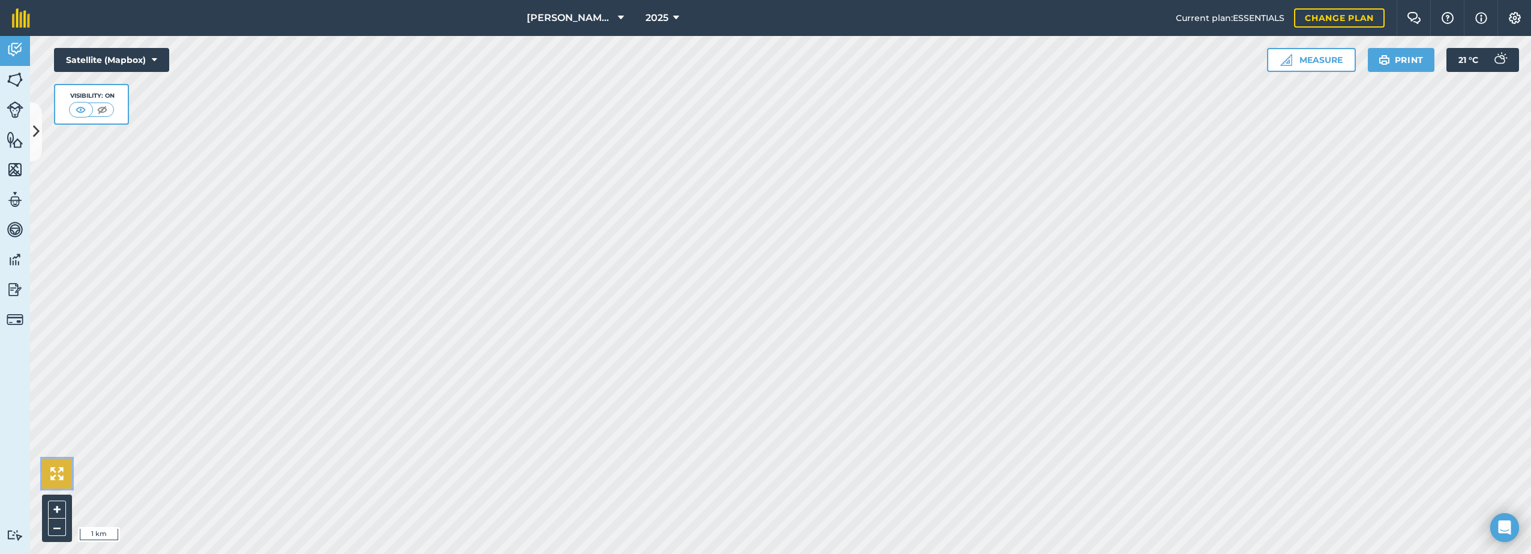
click at [50, 467] on button at bounding box center [57, 474] width 30 height 30
click at [20, 196] on img at bounding box center [15, 200] width 17 height 18
click at [19, 47] on img at bounding box center [15, 50] width 17 height 18
